Goal: Check status: Check status

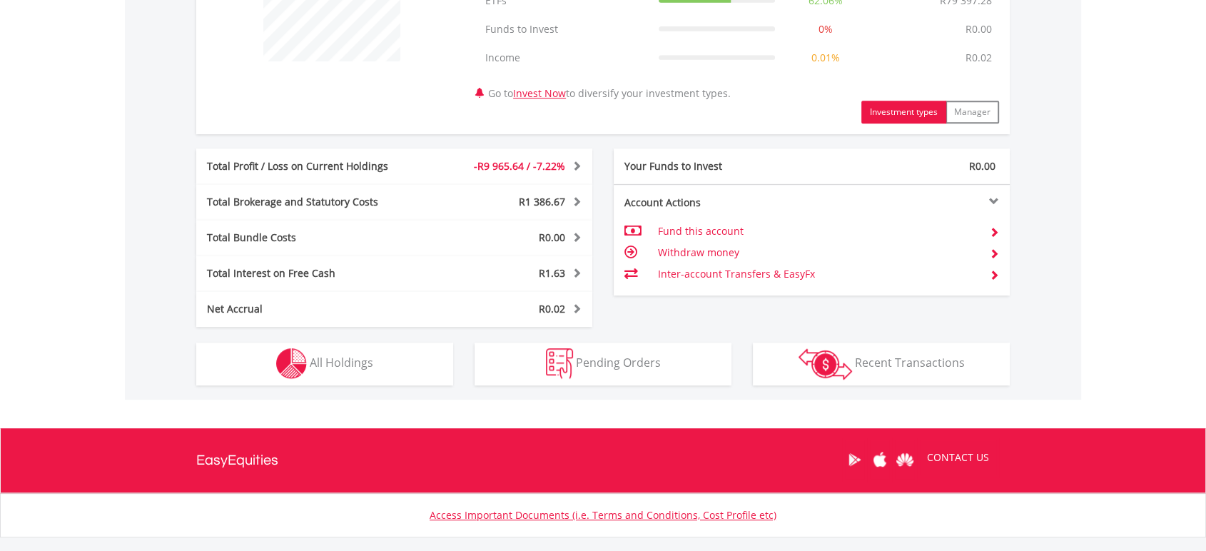
scroll to position [712, 0]
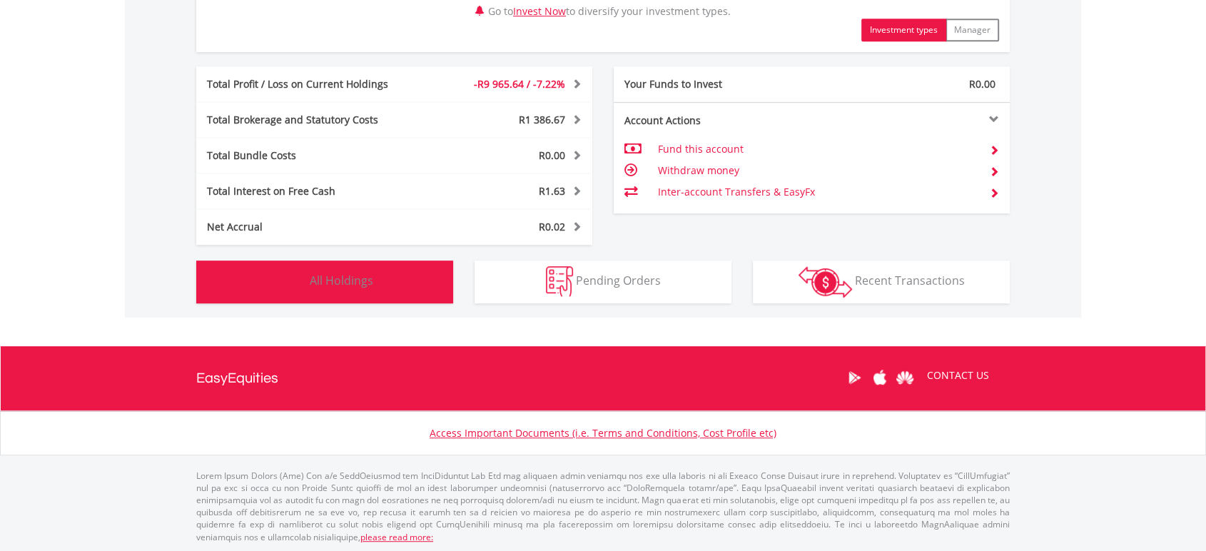
click at [390, 275] on button "Holdings All Holdings" at bounding box center [324, 281] width 257 height 43
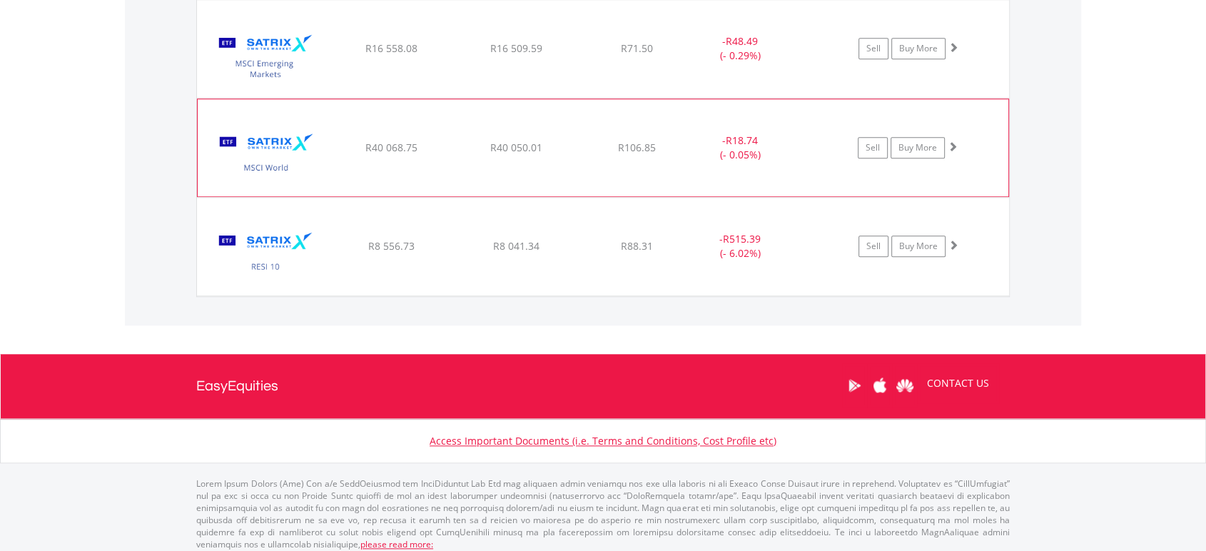
scroll to position [1434, 0]
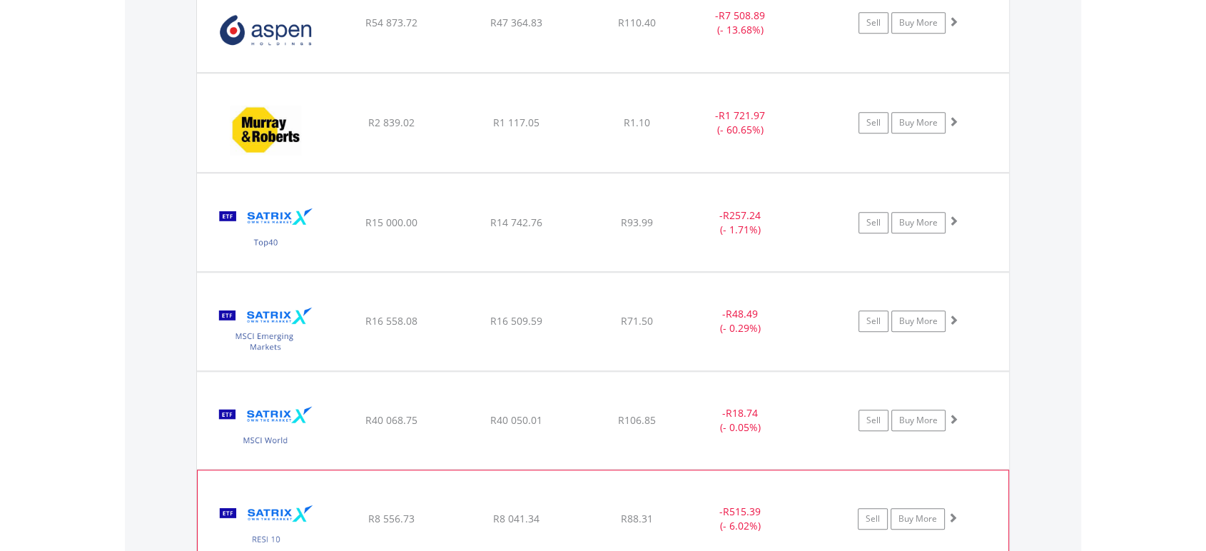
scroll to position [1117, 0]
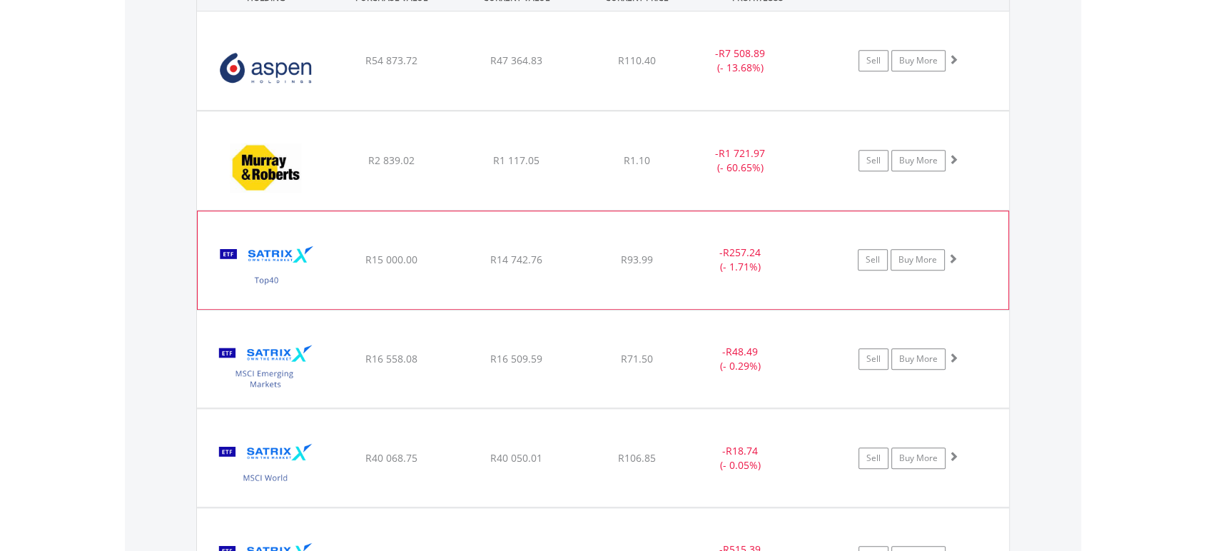
click at [445, 110] on div "﻿ Satrix 40 ETF R15 000.00 R14 742.76 R93.99 - R257.24 (- 1.71%) Sell Buy More" at bounding box center [603, 60] width 812 height 98
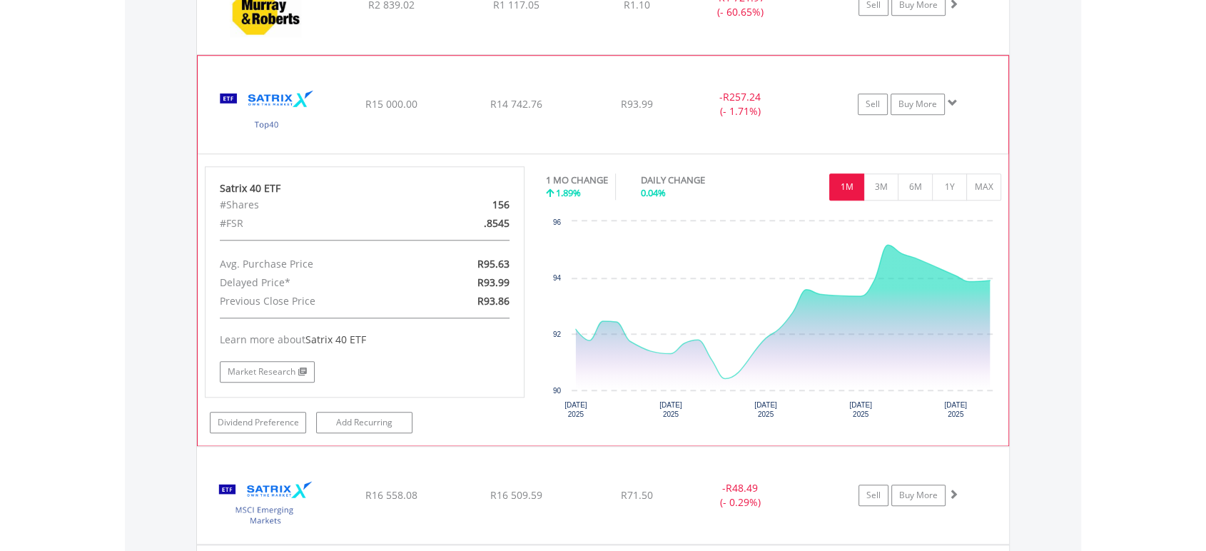
scroll to position [1276, 0]
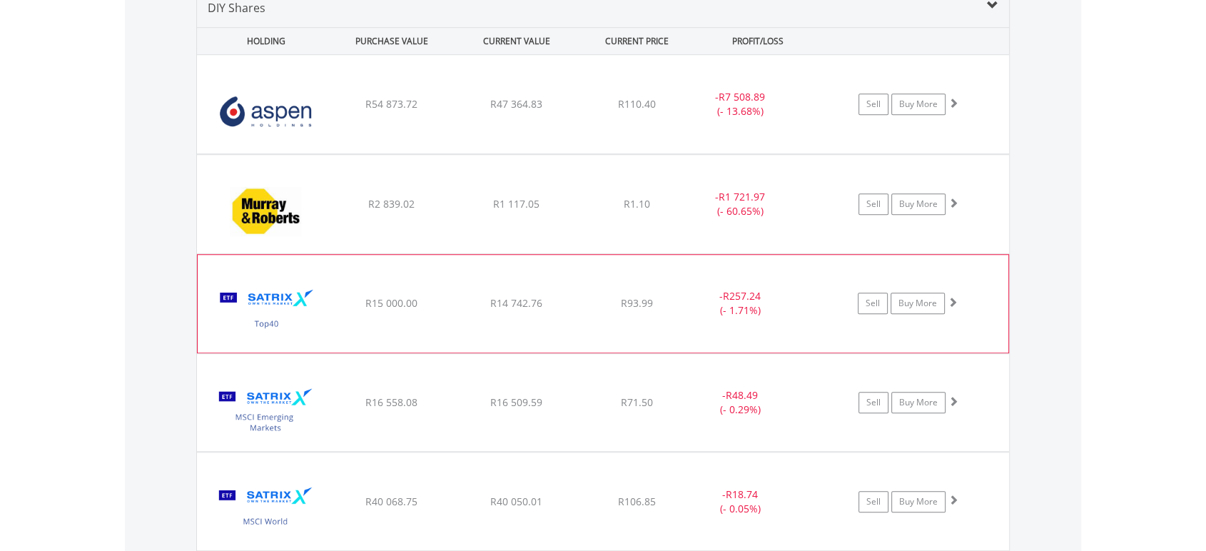
scroll to position [1038, 0]
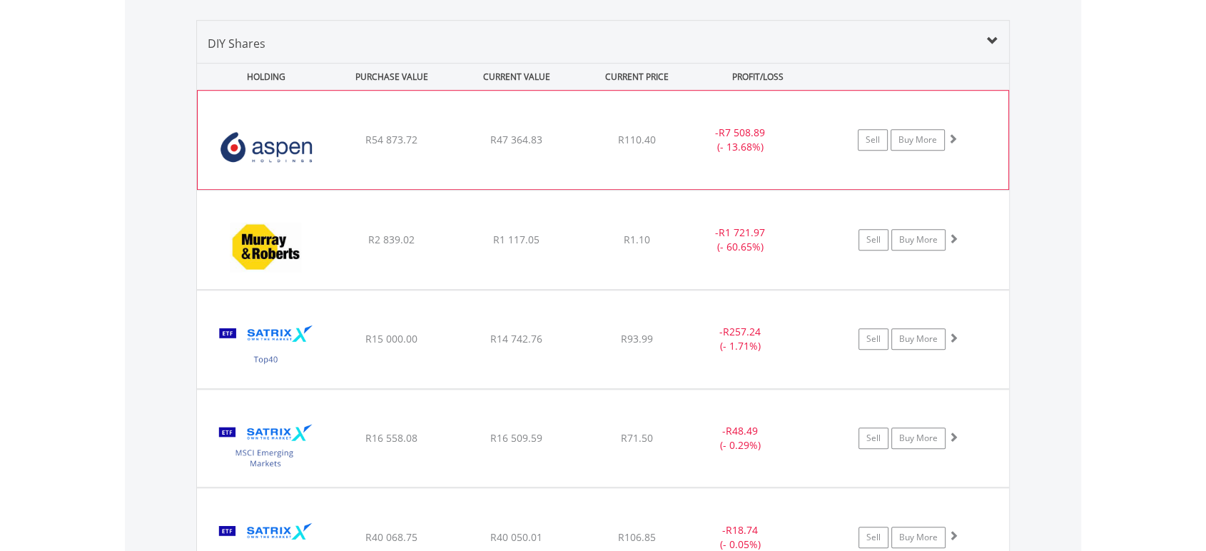
click at [643, 131] on div "﻿ Aspen Pharmacare Holdings Limited R54 873.72 R47 364.83 R110.40 - R7 508.89 (…" at bounding box center [603, 140] width 810 height 98
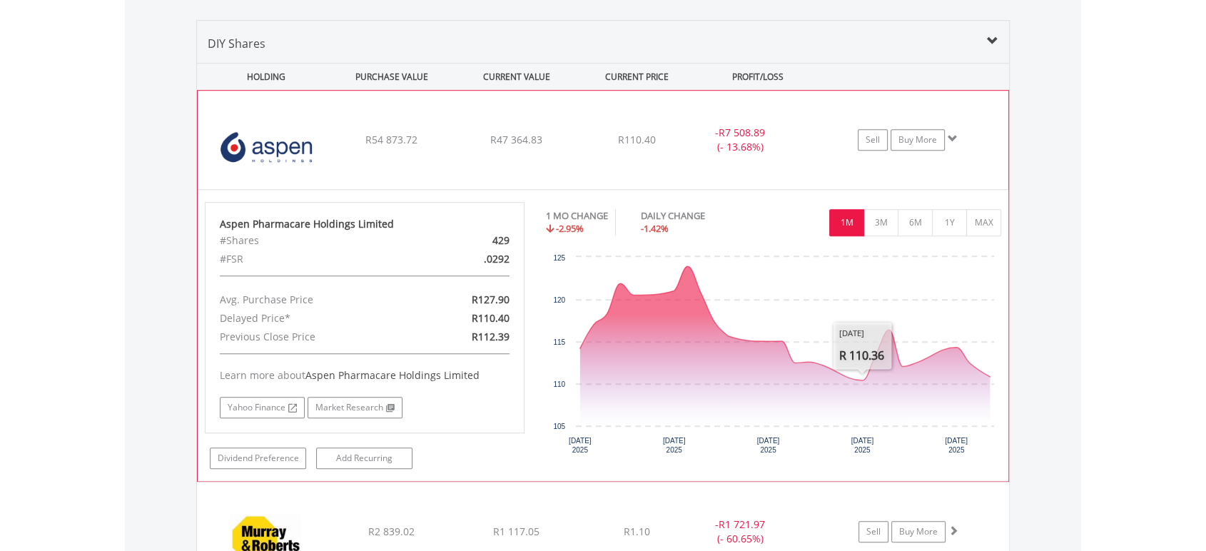
click at [618, 144] on span "R110.40" at bounding box center [637, 140] width 38 height 14
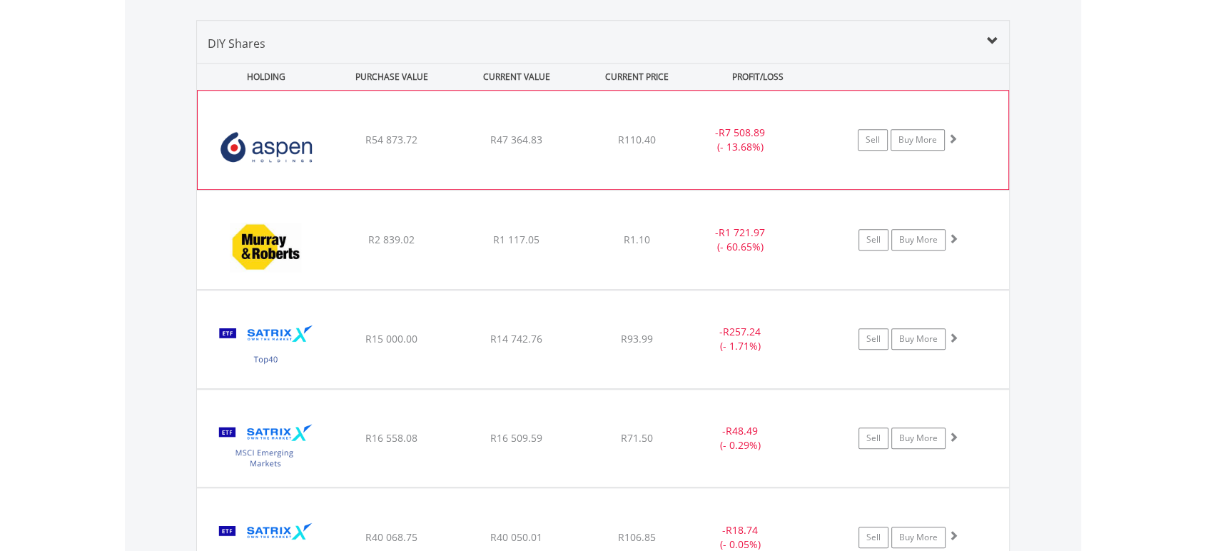
click at [718, 151] on div "- R7 508.89 (- 13.68%)" at bounding box center [739, 140] width 107 height 29
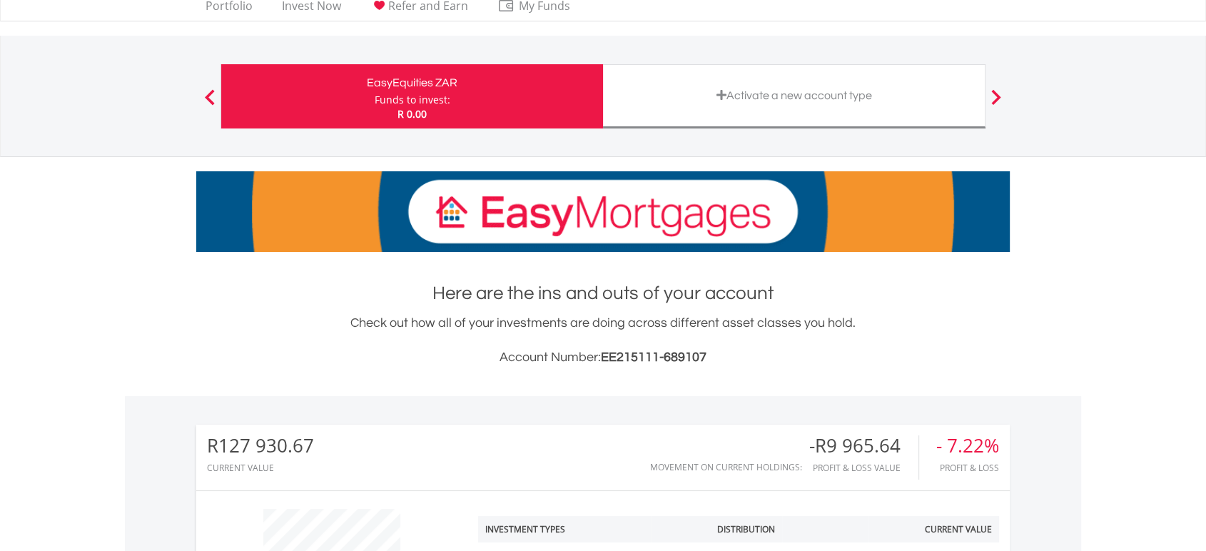
scroll to position [0, 0]
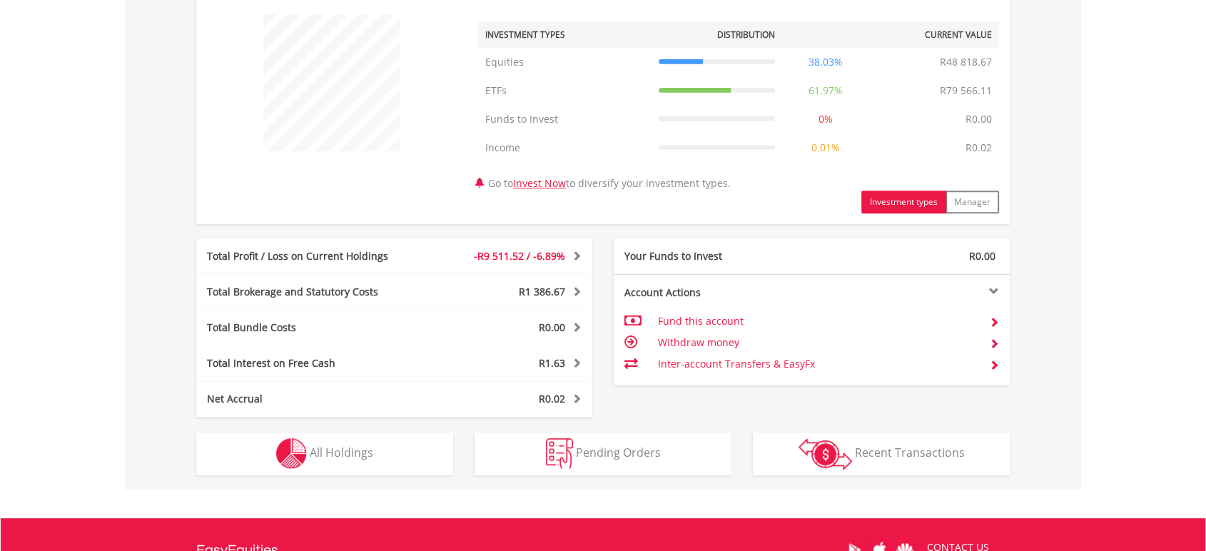
scroll to position [712, 0]
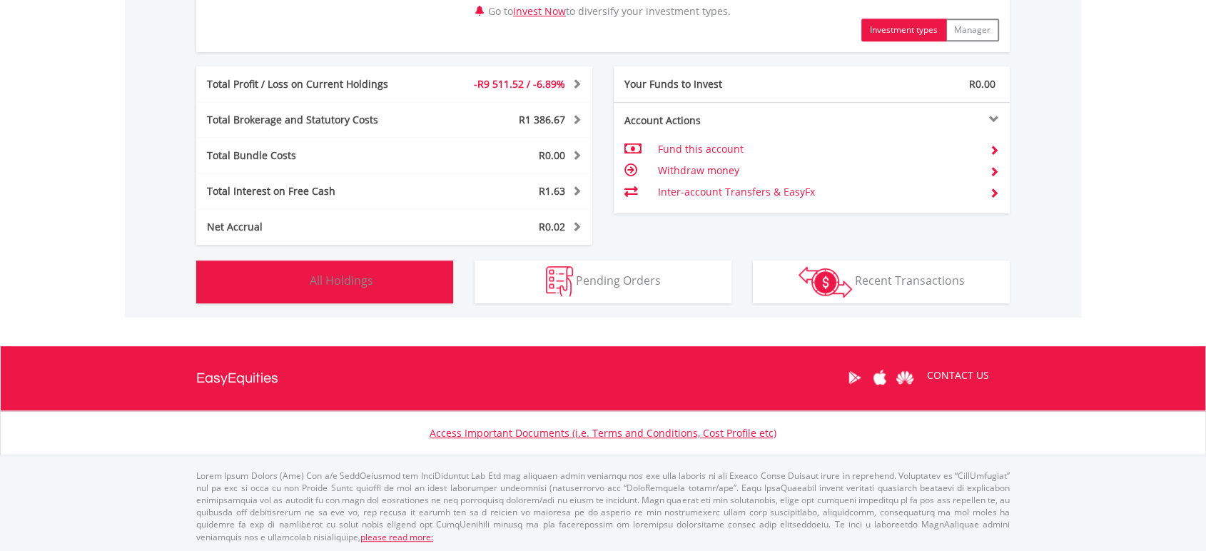
click at [332, 274] on span "All Holdings" at bounding box center [341, 281] width 63 height 16
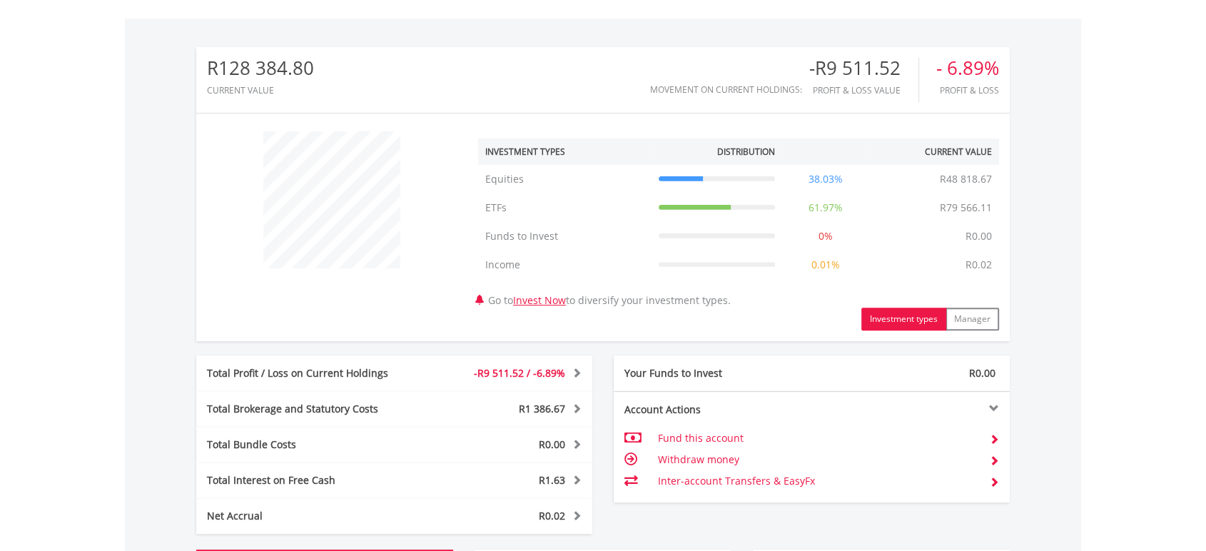
scroll to position [396, 0]
